Goal: Contribute content: Contribute content

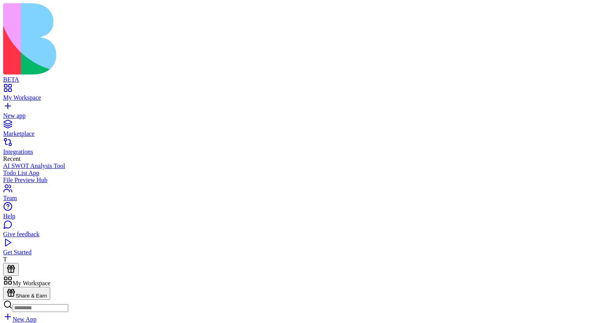
click at [22, 311] on link at bounding box center [12, 314] width 19 height 7
click at [22, 298] on link at bounding box center [12, 301] width 19 height 7
click at [22, 287] on link at bounding box center [12, 290] width 19 height 7
click at [18, 87] on link "My Workspace" at bounding box center [296, 94] width 587 height 14
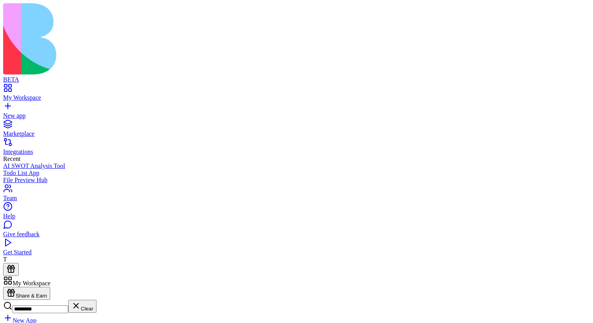
type input "*********"
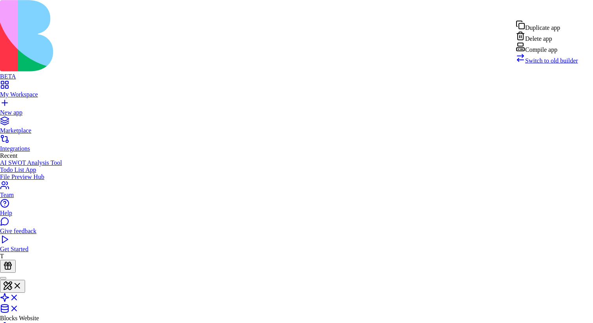
click at [544, 64] on span "Switch to old builder" at bounding box center [551, 60] width 53 height 7
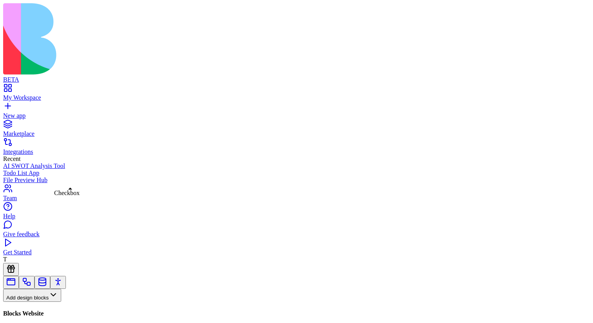
click at [64, 196] on div "Checkbox Checkbox" at bounding box center [66, 192] width 25 height 7
click at [34, 302] on button "Pages" at bounding box center [18, 308] width 31 height 13
click at [64, 229] on div "Websites" at bounding box center [43, 228] width 41 height 11
click at [14, 87] on link "My Workspace" at bounding box center [296, 94] width 587 height 14
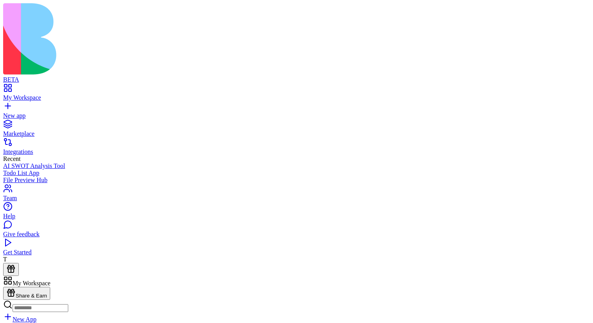
type input "*"
type input "**********"
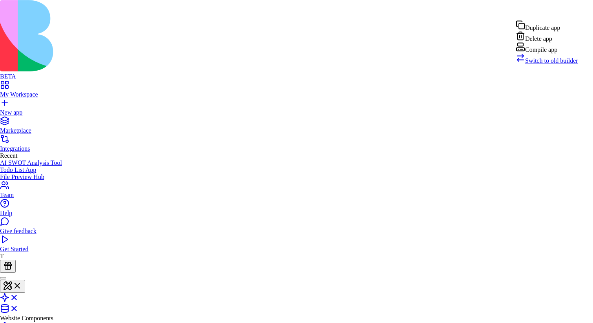
click at [559, 64] on span "Switch to old builder" at bounding box center [551, 60] width 53 height 7
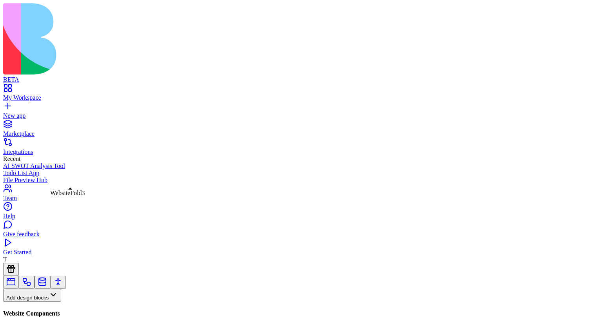
click at [60, 196] on div "WebsiteFold3 WebsiteFold3" at bounding box center [67, 192] width 35 height 7
click at [34, 302] on button "Pages" at bounding box center [18, 308] width 31 height 13
click at [58, 222] on div "Components" at bounding box center [43, 217] width 41 height 11
click at [19, 314] on button at bounding box center [11, 320] width 16 height 13
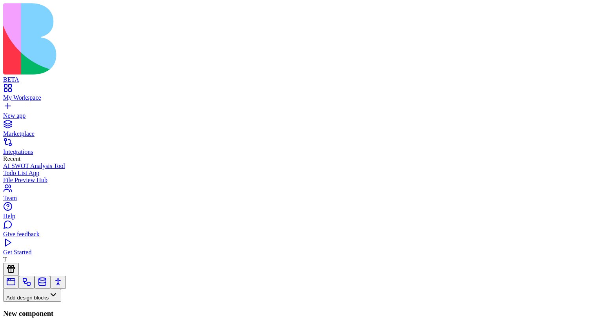
type input "**********"
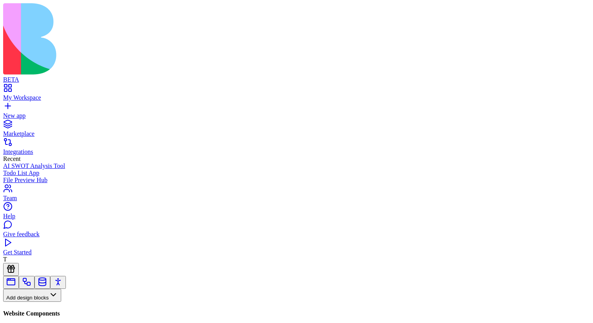
click at [68, 306] on input at bounding box center [41, 310] width 56 height 8
drag, startPoint x: 44, startPoint y: 93, endPoint x: 501, endPoint y: 63, distance: 457.7
drag, startPoint x: 42, startPoint y: 91, endPoint x: 416, endPoint y: 84, distance: 374.1
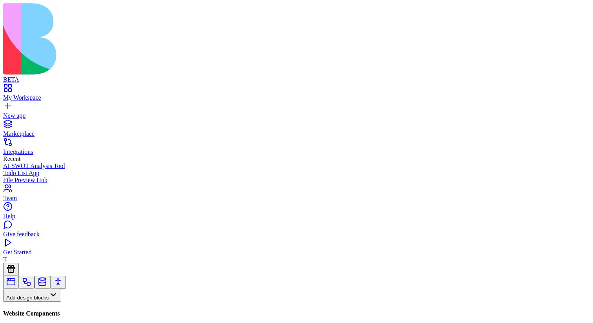
drag, startPoint x: 40, startPoint y: 86, endPoint x: 449, endPoint y: 122, distance: 409.7
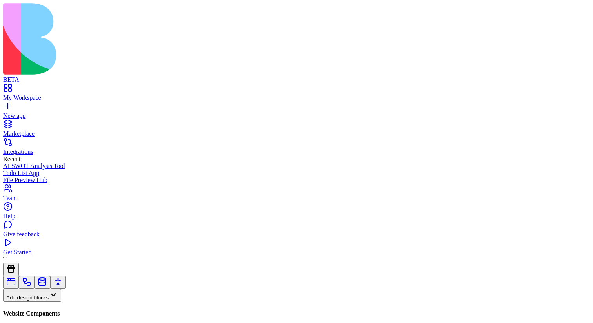
click at [60, 307] on input "****" at bounding box center [41, 311] width 56 height 8
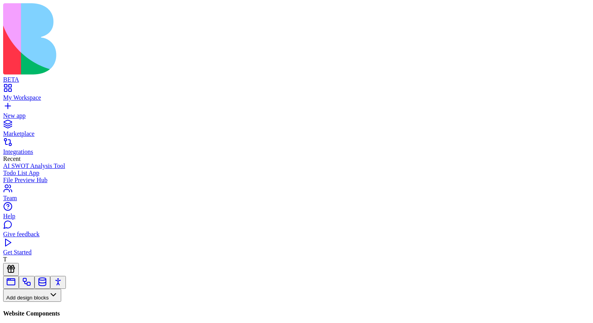
click at [60, 307] on input "****" at bounding box center [41, 311] width 56 height 8
drag, startPoint x: 35, startPoint y: 91, endPoint x: 454, endPoint y: 162, distance: 424.7
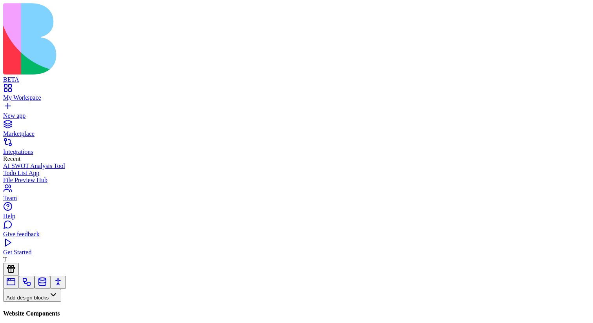
click at [68, 307] on input "****" at bounding box center [41, 311] width 56 height 8
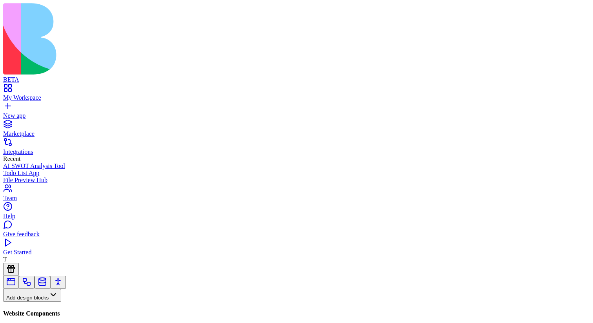
click at [68, 307] on input "****" at bounding box center [41, 311] width 56 height 8
type input "****"
drag, startPoint x: 40, startPoint y: 87, endPoint x: 420, endPoint y: 163, distance: 387.8
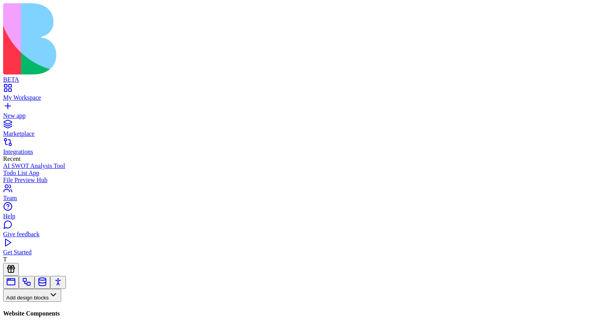
drag, startPoint x: 38, startPoint y: 90, endPoint x: 427, endPoint y: 177, distance: 398.6
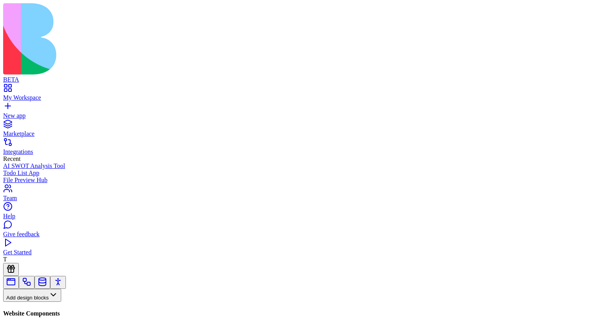
scroll to position [80, 0]
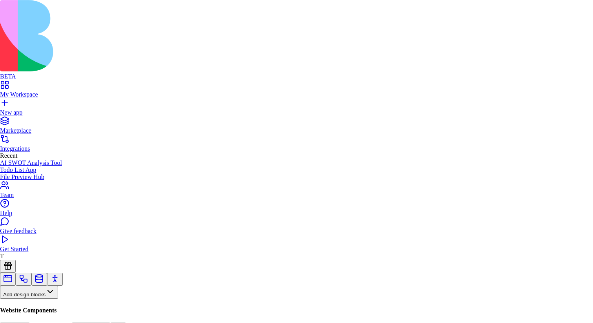
type textarea "**********"
drag, startPoint x: 253, startPoint y: 196, endPoint x: 210, endPoint y: 160, distance: 56.7
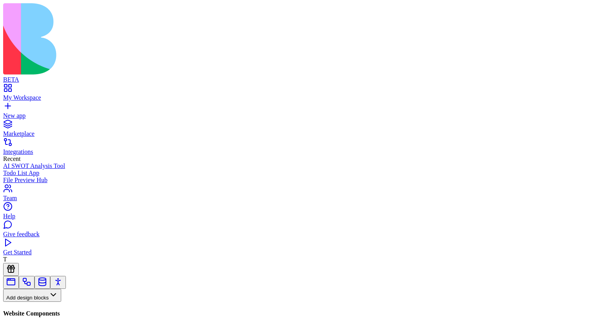
scroll to position [206, 0]
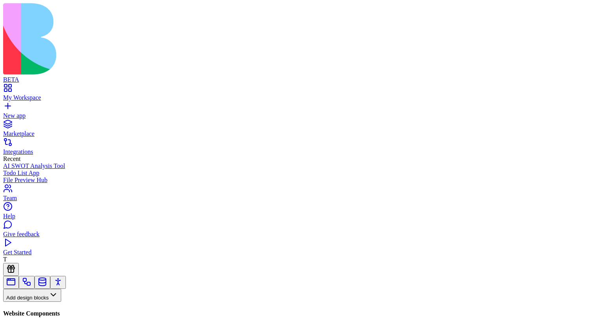
click at [34, 302] on button "Pages" at bounding box center [18, 308] width 31 height 13
click at [64, 228] on div "Websites" at bounding box center [43, 228] width 41 height 11
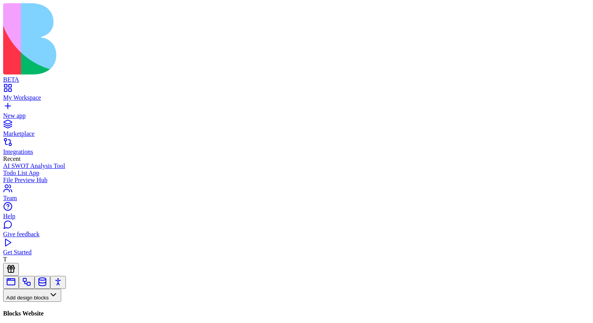
scroll to position [96, 0]
click at [68, 306] on input at bounding box center [41, 310] width 56 height 8
type input "**"
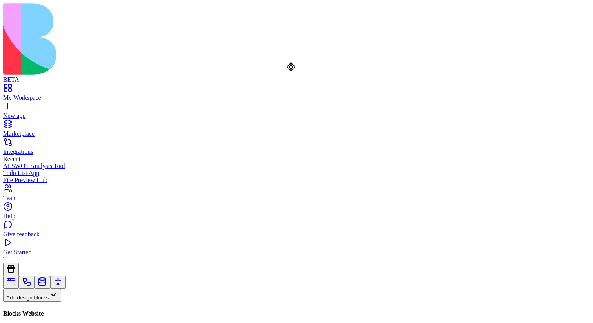
drag, startPoint x: 32, startPoint y: 94, endPoint x: 291, endPoint y: 82, distance: 259.1
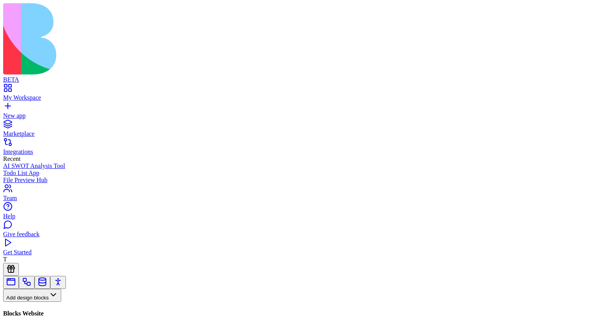
scroll to position [0, 156]
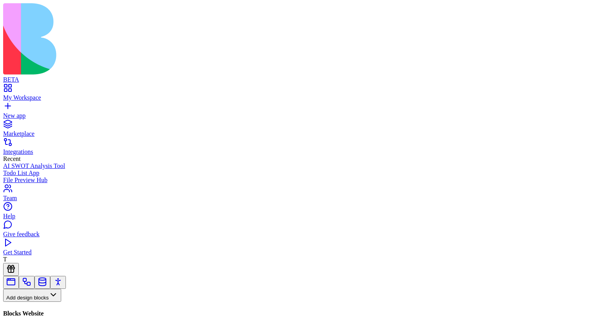
scroll to position [0, 156]
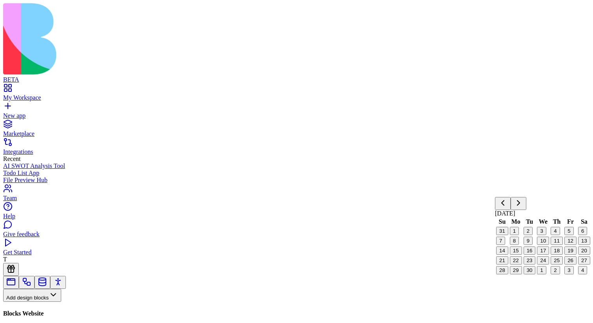
click at [569, 245] on button "12" at bounding box center [570, 240] width 12 height 8
click at [567, 245] on button "12" at bounding box center [570, 240] width 12 height 8
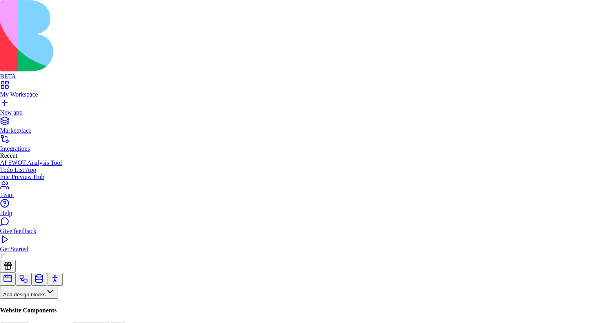
scroll to position [14, 0]
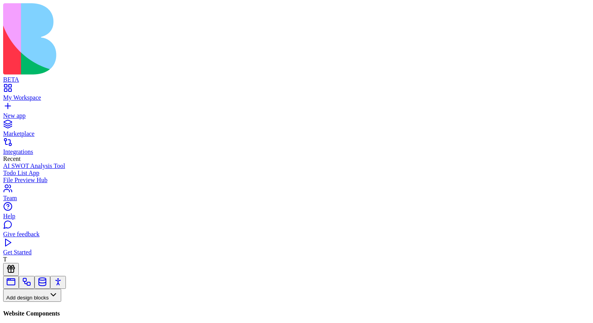
scroll to position [206, 0]
click at [57, 193] on div "Checkbox Checkbox" at bounding box center [66, 192] width 25 height 7
click at [34, 302] on button "Pages" at bounding box center [18, 308] width 31 height 13
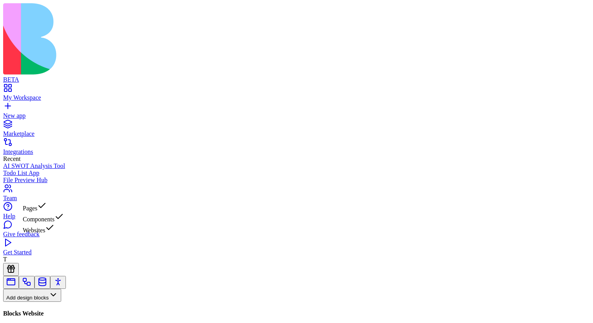
click at [54, 234] on div "Websites" at bounding box center [43, 228] width 41 height 11
type textarea "*"
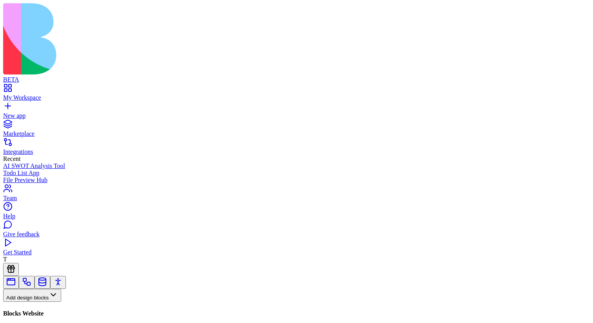
scroll to position [0, 308]
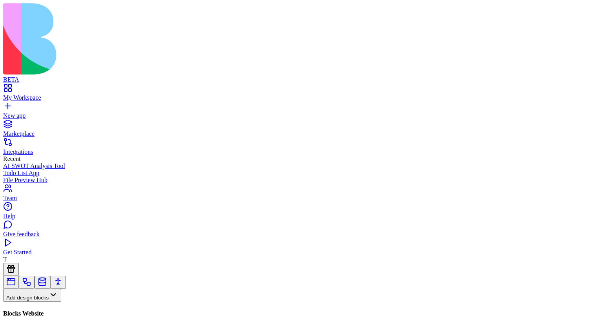
copy div "**********"
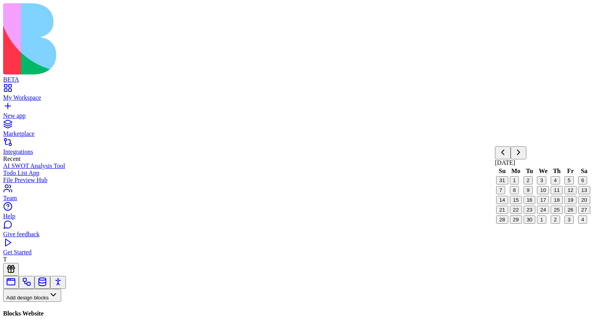
click at [543, 194] on button "10" at bounding box center [543, 190] width 12 height 8
click at [544, 194] on button "10" at bounding box center [543, 190] width 12 height 8
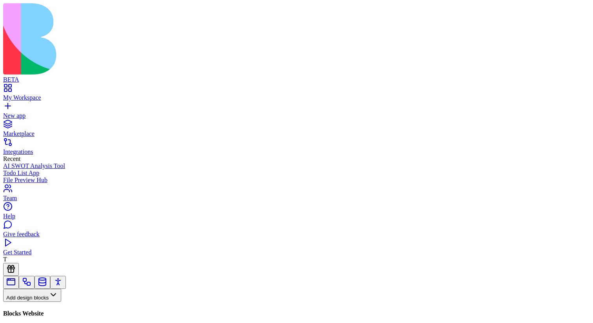
scroll to position [445, 0]
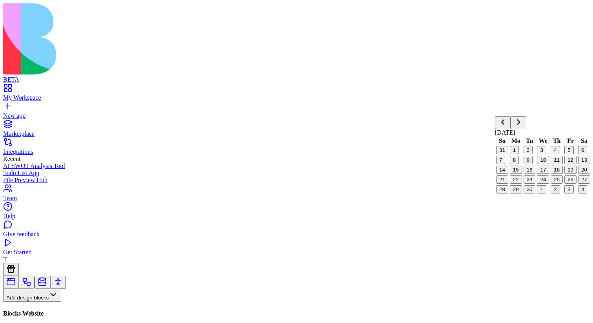
click at [547, 174] on button "17" at bounding box center [543, 169] width 12 height 8
